Goal: Information Seeking & Learning: Learn about a topic

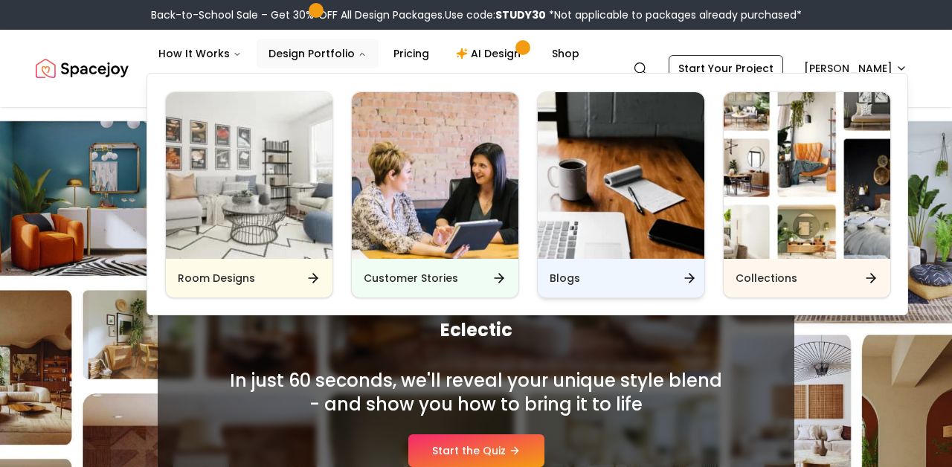
click at [652, 253] on img "Main" at bounding box center [621, 175] width 167 height 167
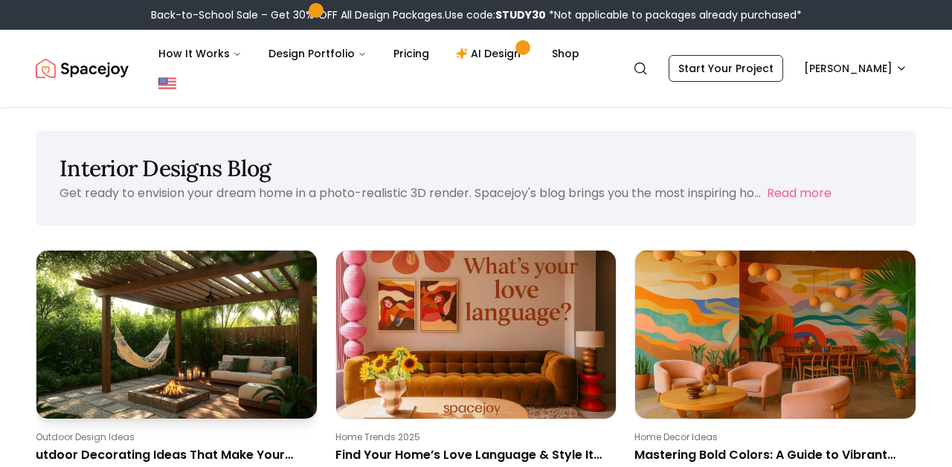
scroll to position [96, 0]
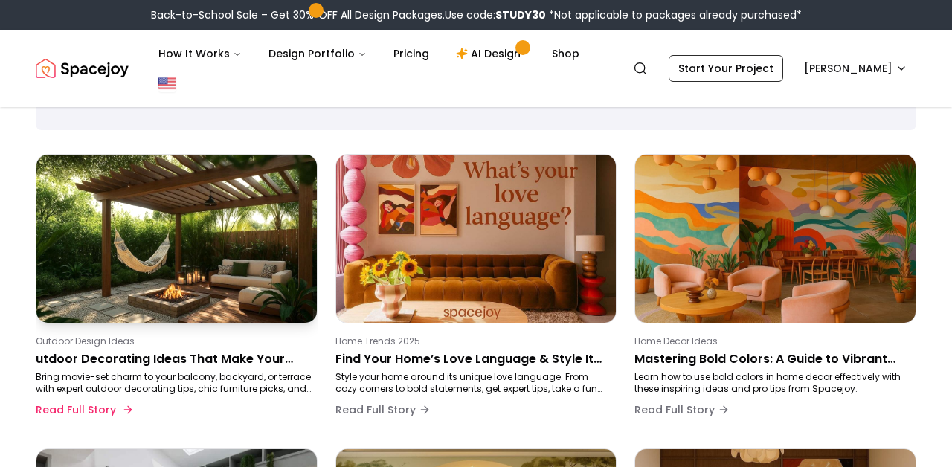
click at [233, 344] on p "Outdoor Design Ideas" at bounding box center [174, 341] width 276 height 12
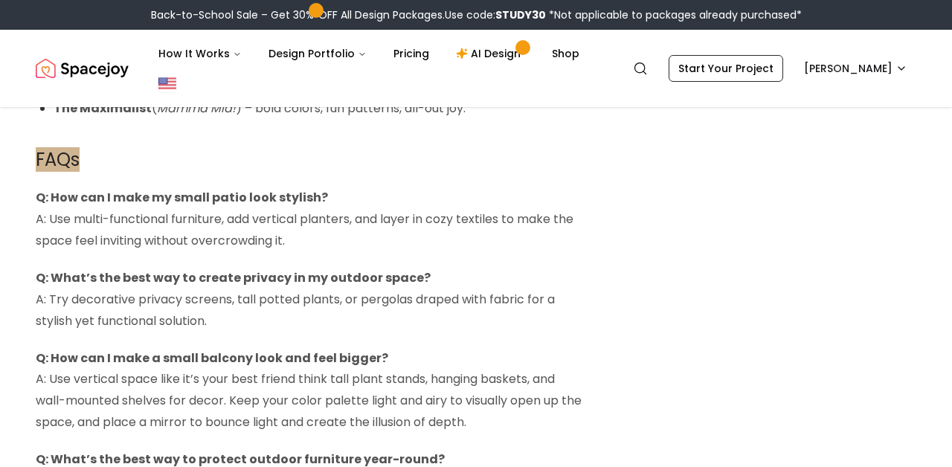
scroll to position [4430, 0]
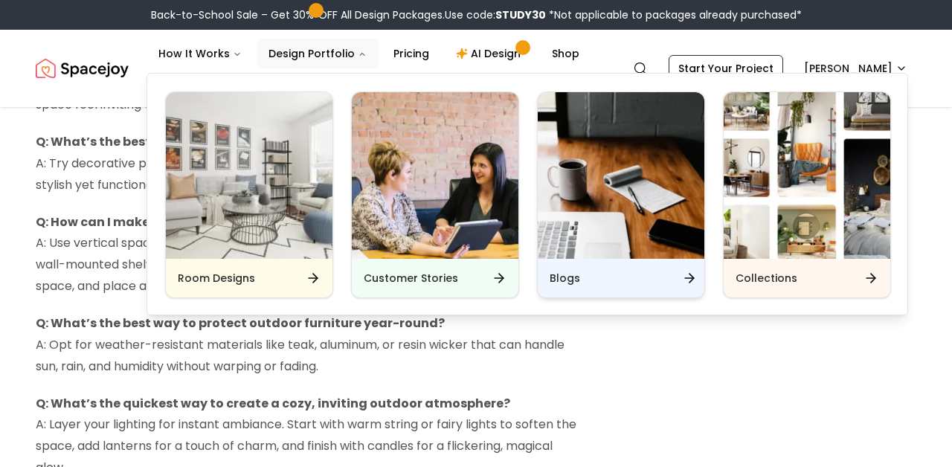
click at [558, 283] on h6 "Blogs" at bounding box center [565, 278] width 30 height 15
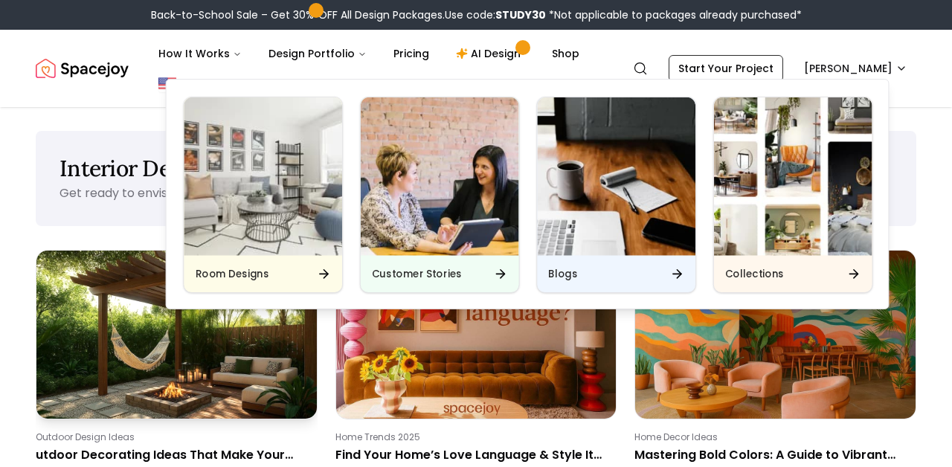
click at [189, 391] on img at bounding box center [177, 334] width 294 height 176
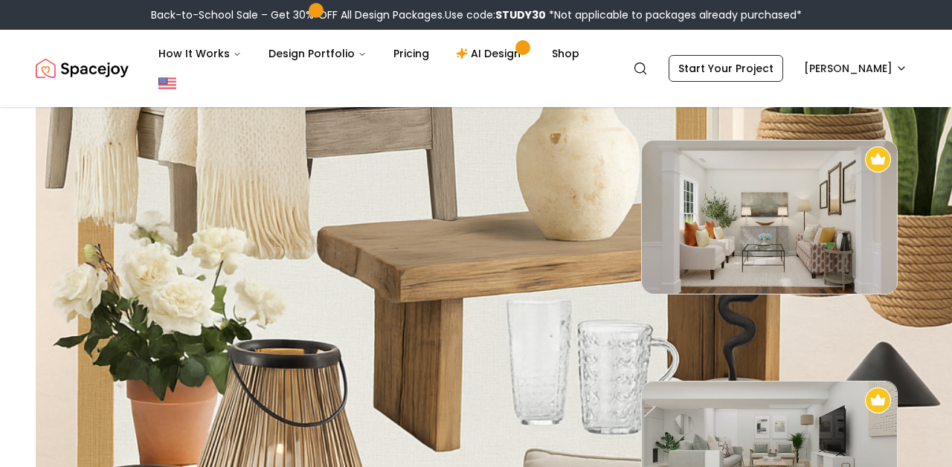
scroll to position [839, 0]
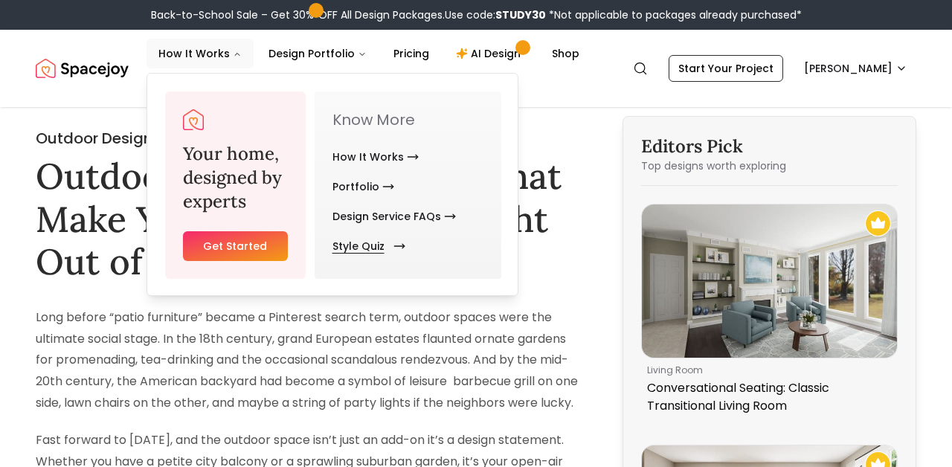
click at [367, 243] on link "Style Quiz" at bounding box center [365, 246] width 67 height 30
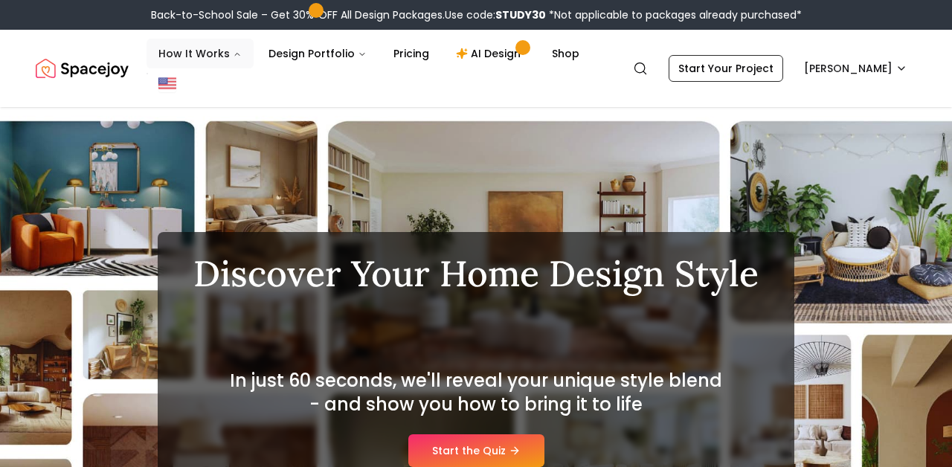
click at [206, 53] on button "How It Works" at bounding box center [199, 54] width 107 height 30
